Goal: Transaction & Acquisition: Purchase product/service

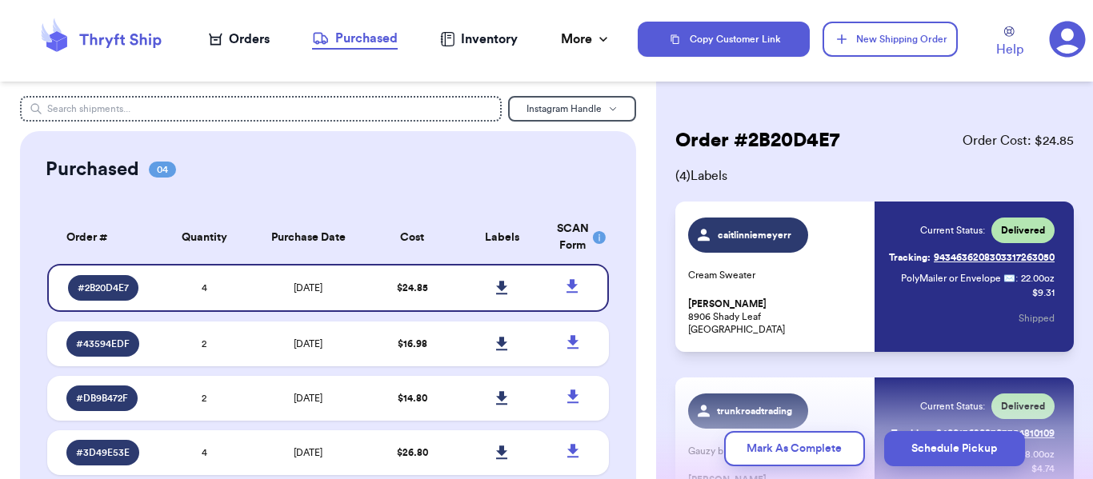
click at [268, 34] on div "Orders" at bounding box center [239, 39] width 61 height 19
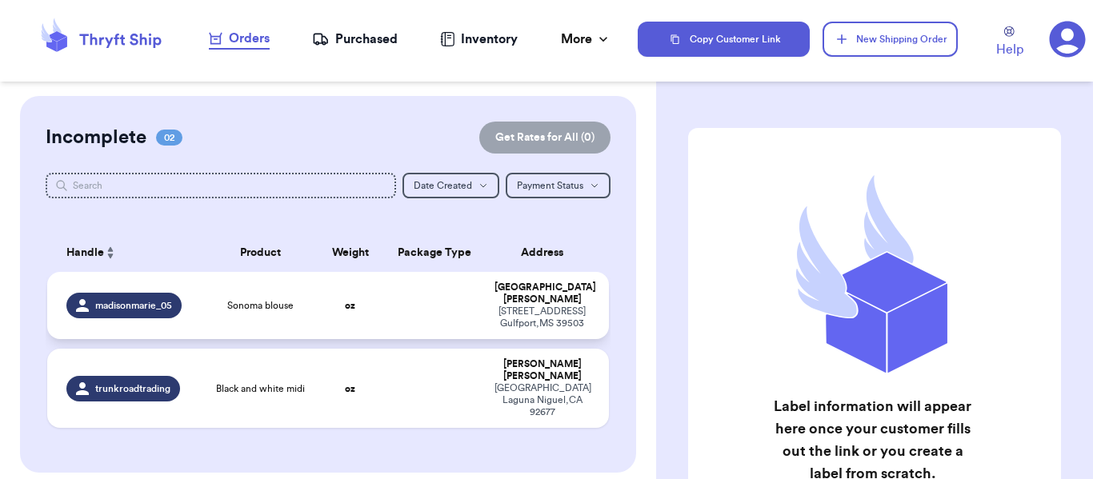
click at [296, 301] on div "Sonoma blouse" at bounding box center [260, 305] width 93 height 13
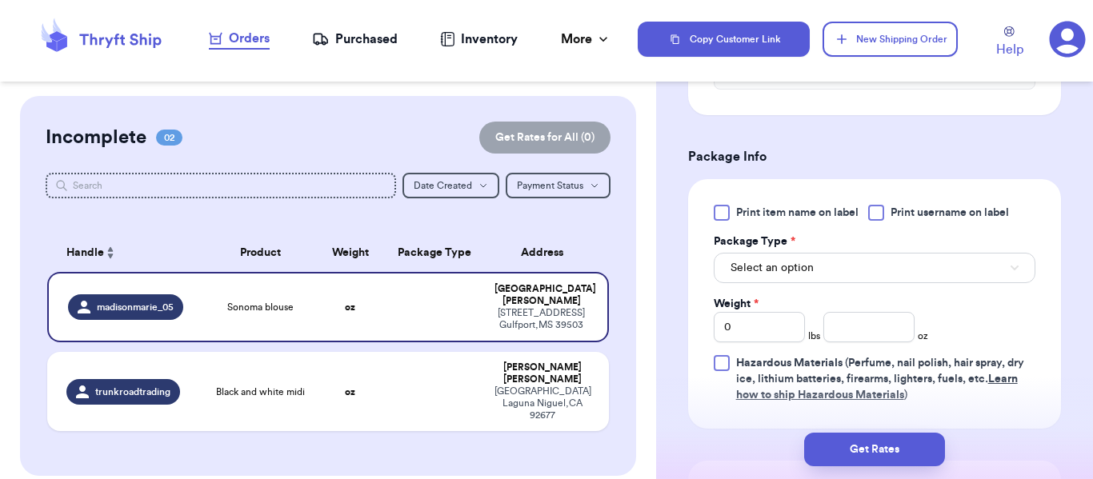
scroll to position [640, 0]
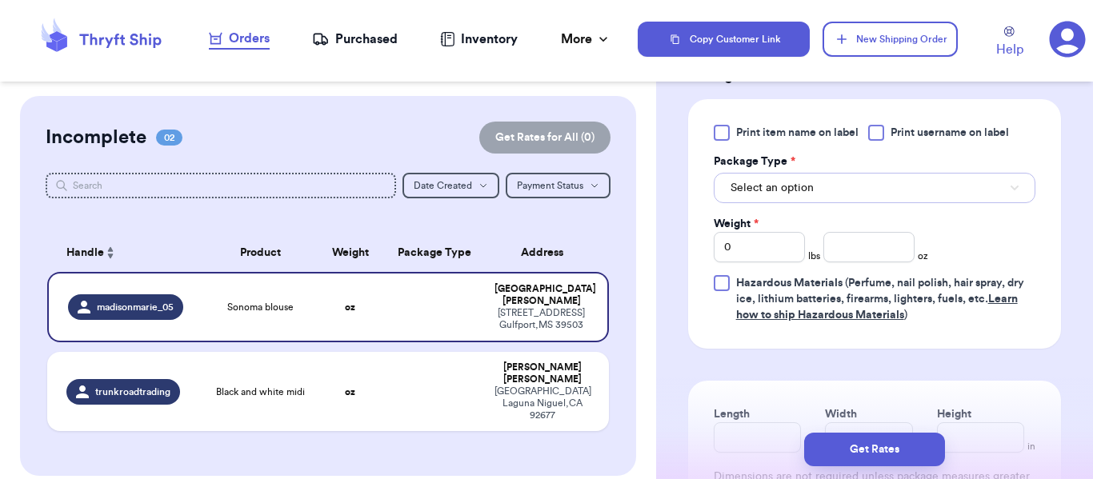
click at [756, 193] on span "Select an option" at bounding box center [772, 188] width 83 height 16
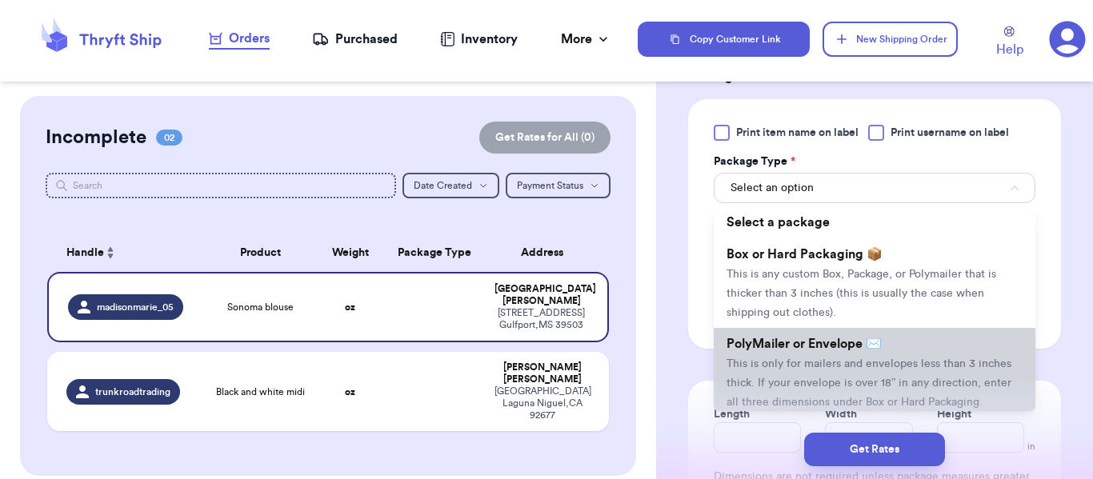
click at [776, 348] on span "PolyMailer or Envelope ✉️" at bounding box center [804, 344] width 155 height 13
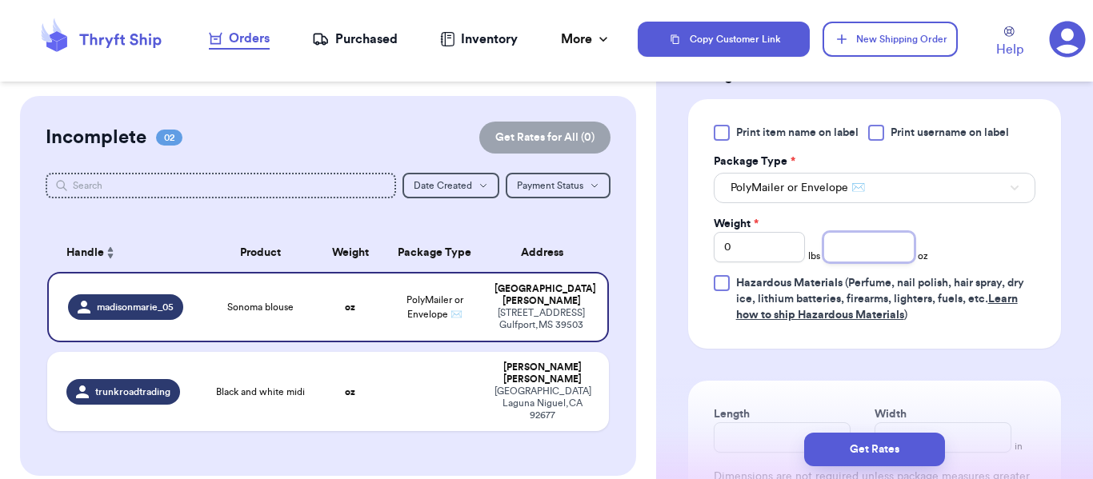
click at [899, 246] on input "number" at bounding box center [869, 247] width 91 height 30
type input "10"
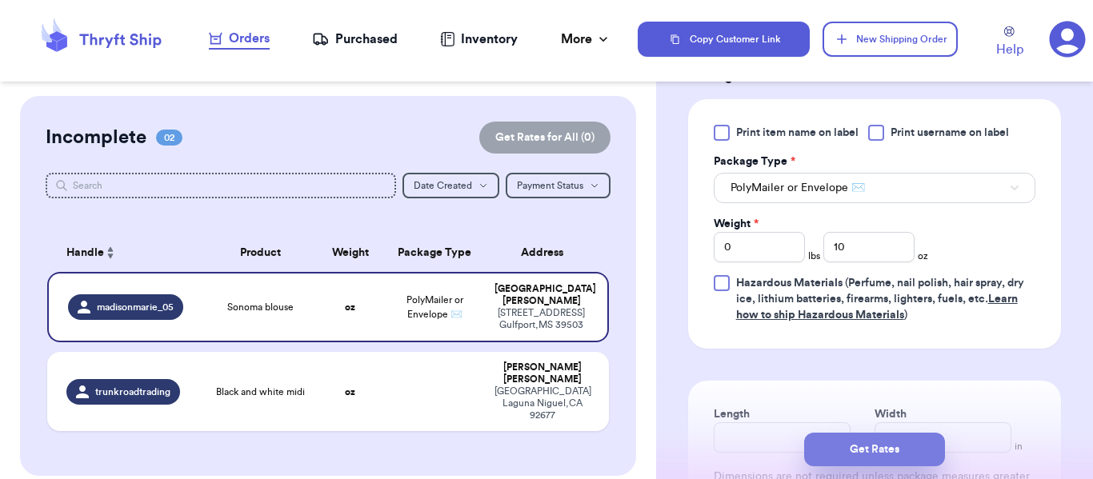
click at [875, 447] on button "Get Rates" at bounding box center [874, 450] width 141 height 34
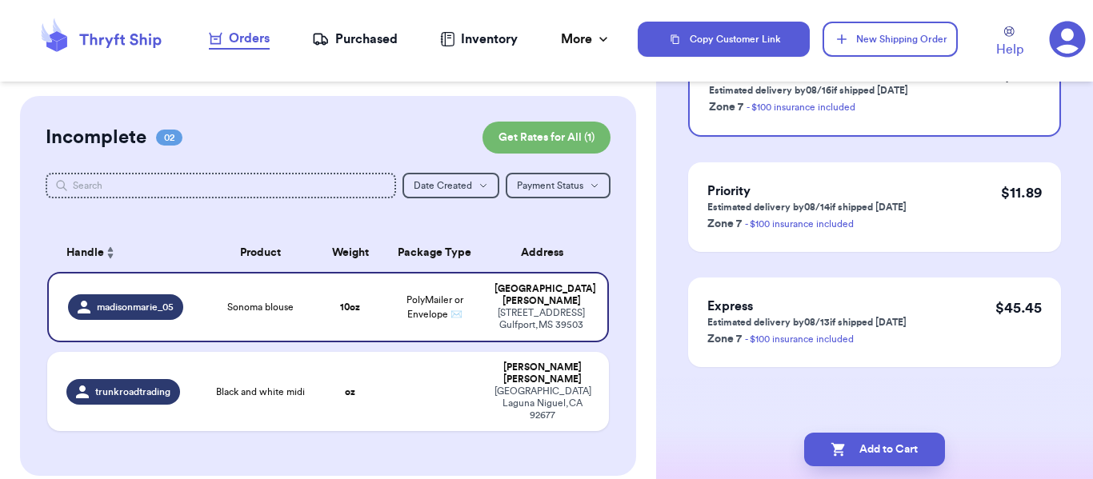
scroll to position [0, 0]
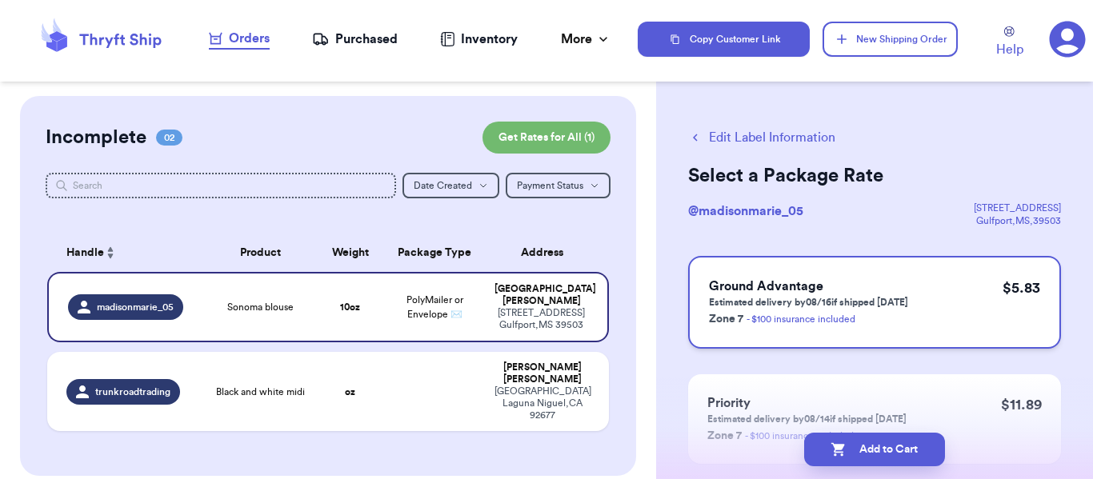
click at [873, 283] on h3 "Ground Advantage" at bounding box center [808, 286] width 199 height 19
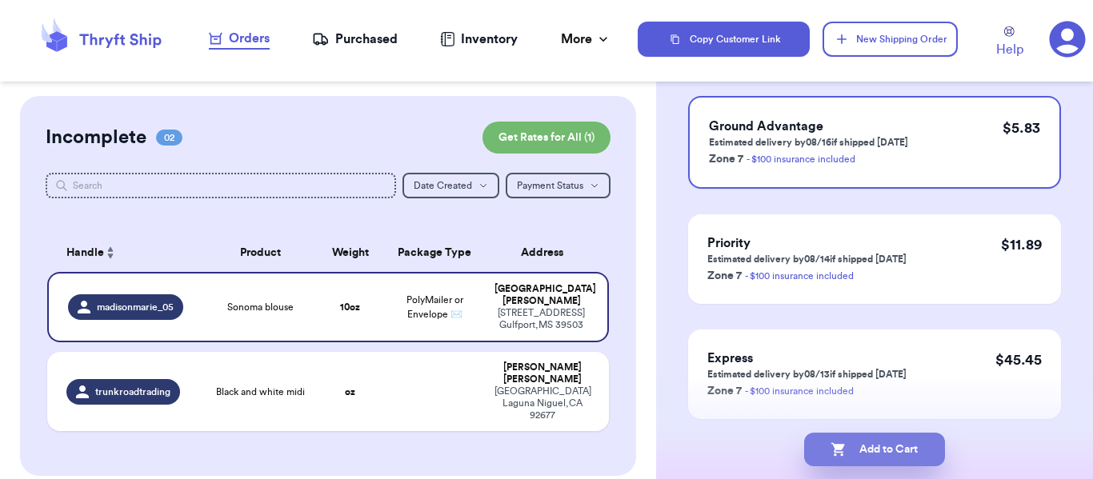
click at [840, 434] on button "Add to Cart" at bounding box center [874, 450] width 141 height 34
checkbox input "true"
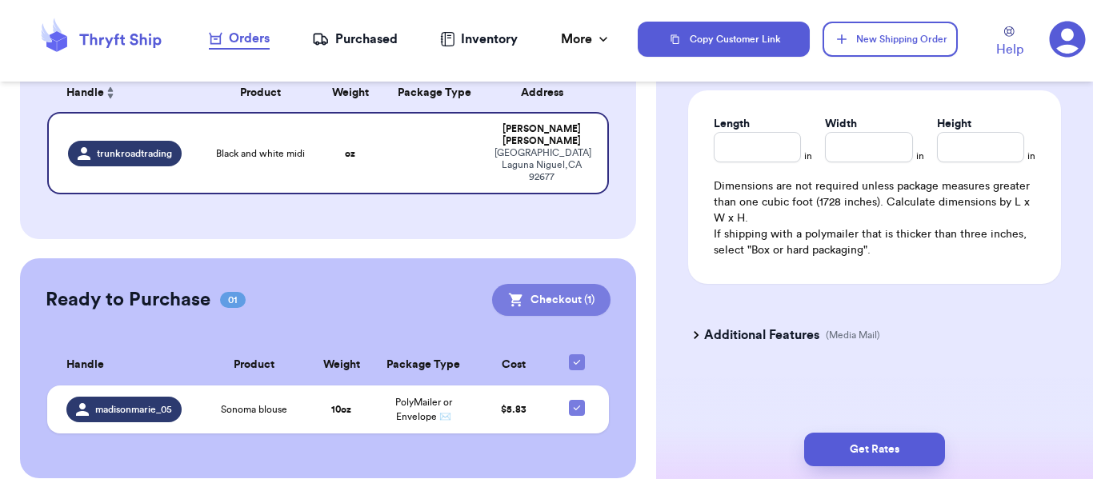
click at [567, 291] on button "Checkout ( 1 )" at bounding box center [551, 300] width 118 height 32
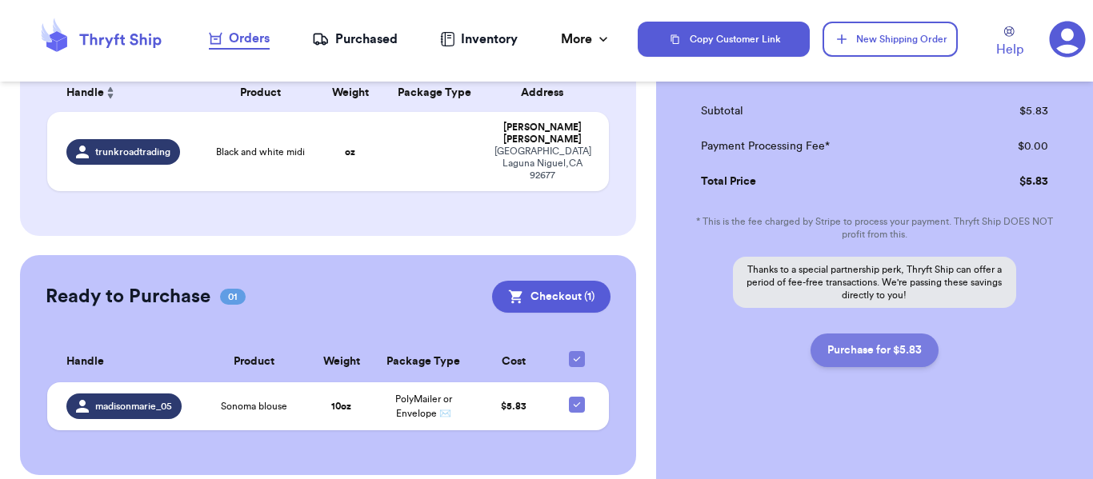
click at [900, 342] on button "Purchase for $5.83" at bounding box center [875, 351] width 128 height 34
checkbox input "false"
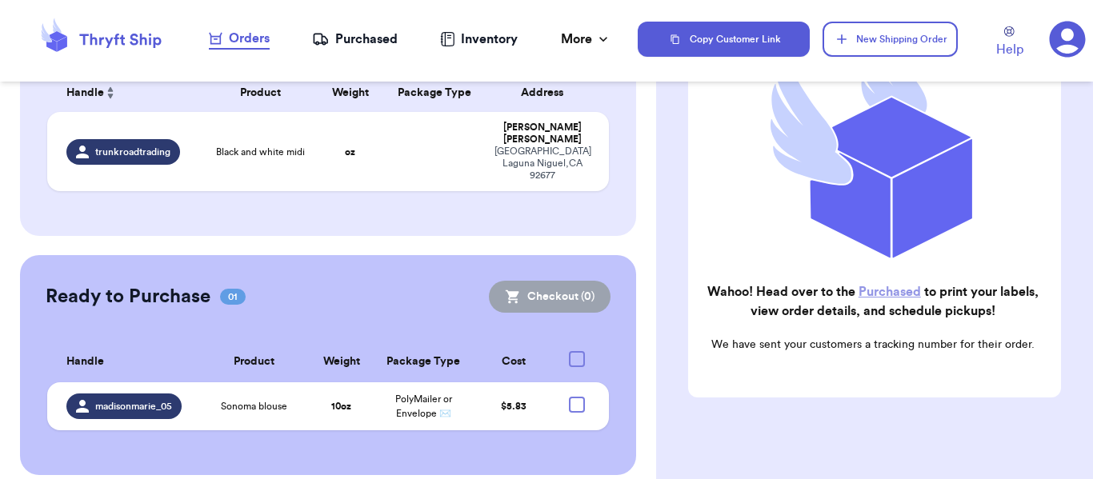
checkbox input "true"
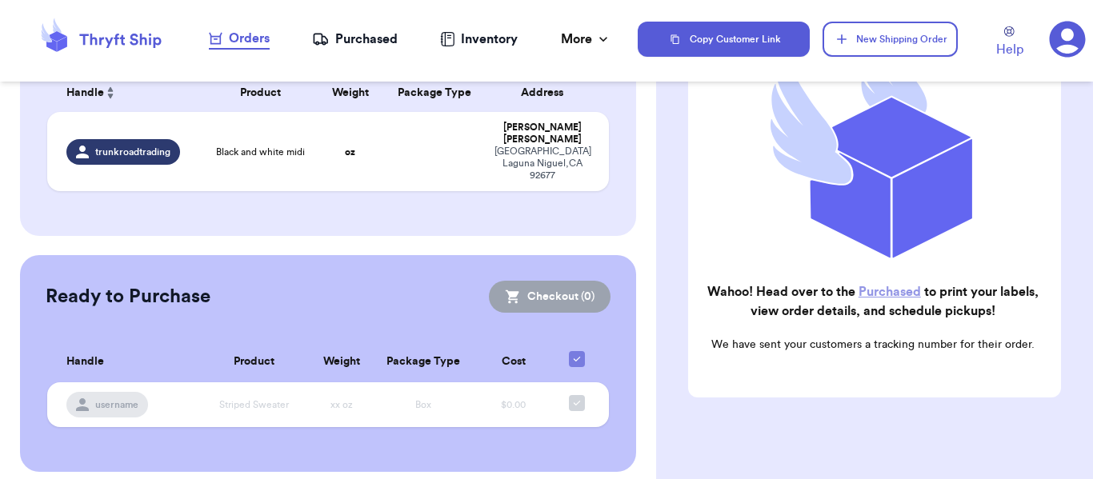
click at [358, 53] on nav "Orders Purchased Inventory More Stats Completed Orders" at bounding box center [409, 39] width 455 height 53
click at [359, 38] on div "Purchased" at bounding box center [355, 39] width 86 height 19
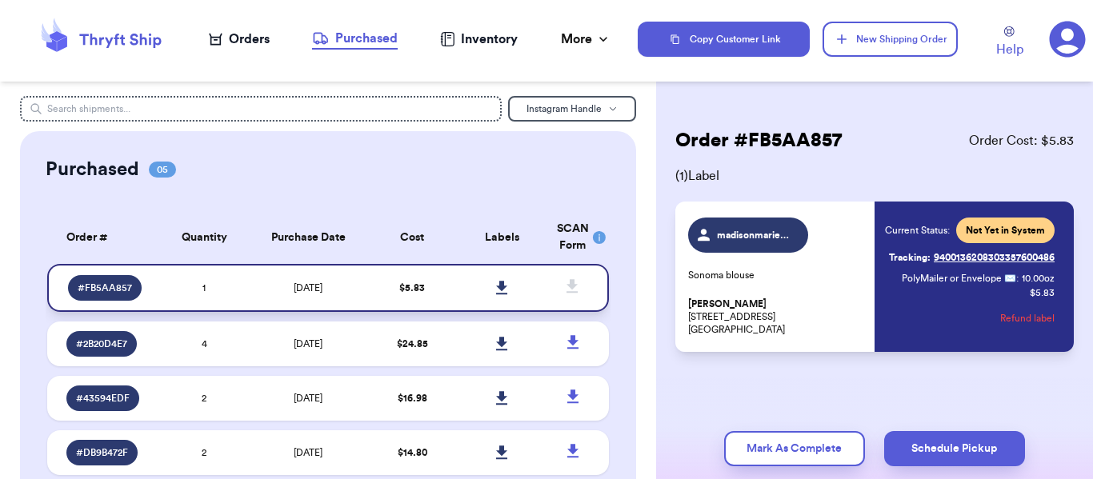
click at [496, 288] on icon at bounding box center [501, 288] width 11 height 14
